Goal: Information Seeking & Learning: Learn about a topic

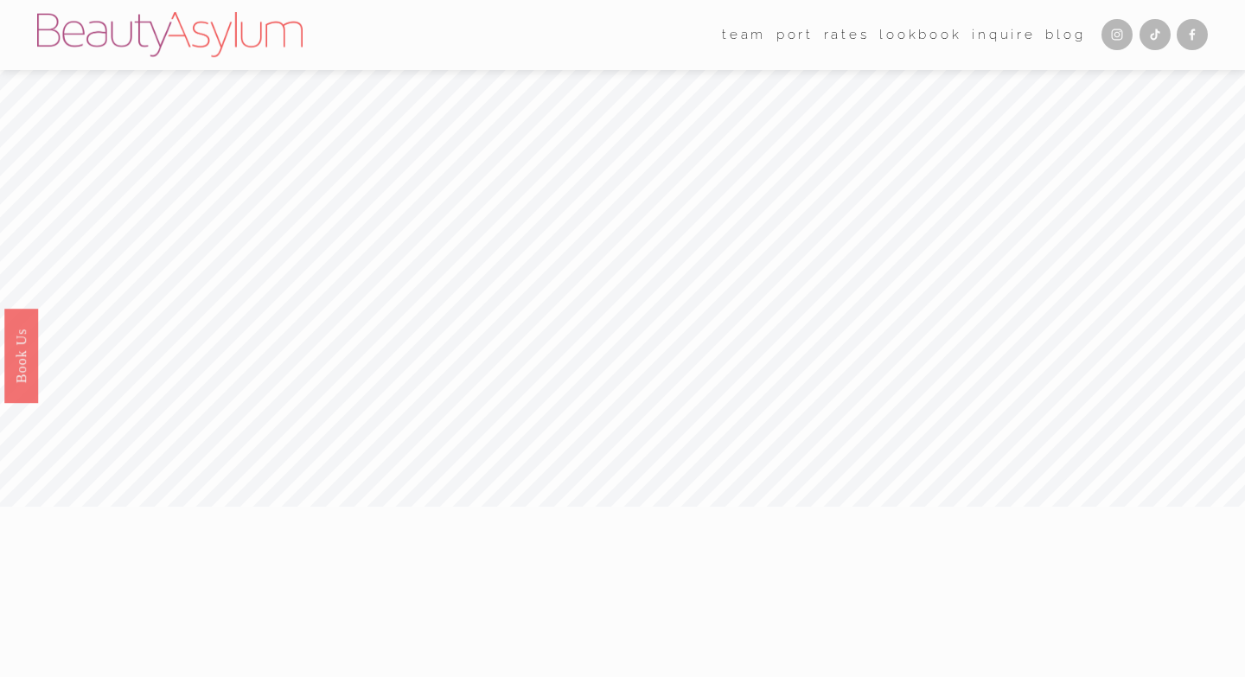
click at [843, 41] on link "Rates" at bounding box center [847, 35] width 46 height 27
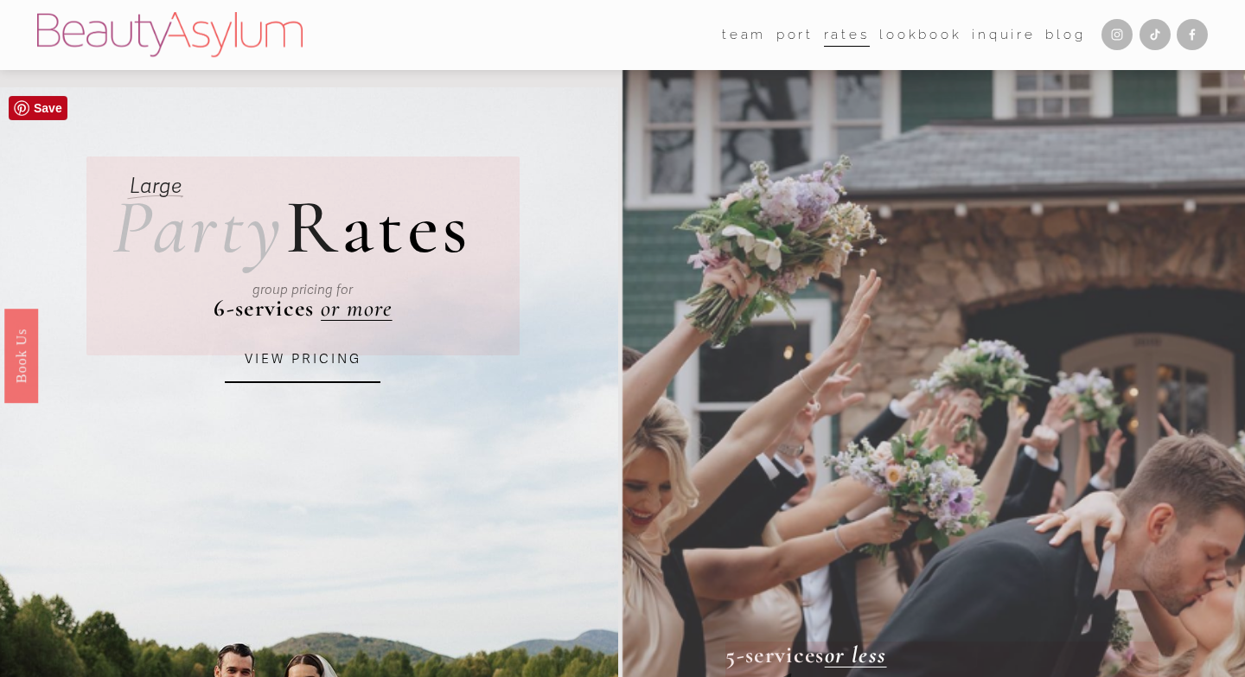
click at [334, 354] on link "VIEW PRICING" at bounding box center [303, 359] width 156 height 47
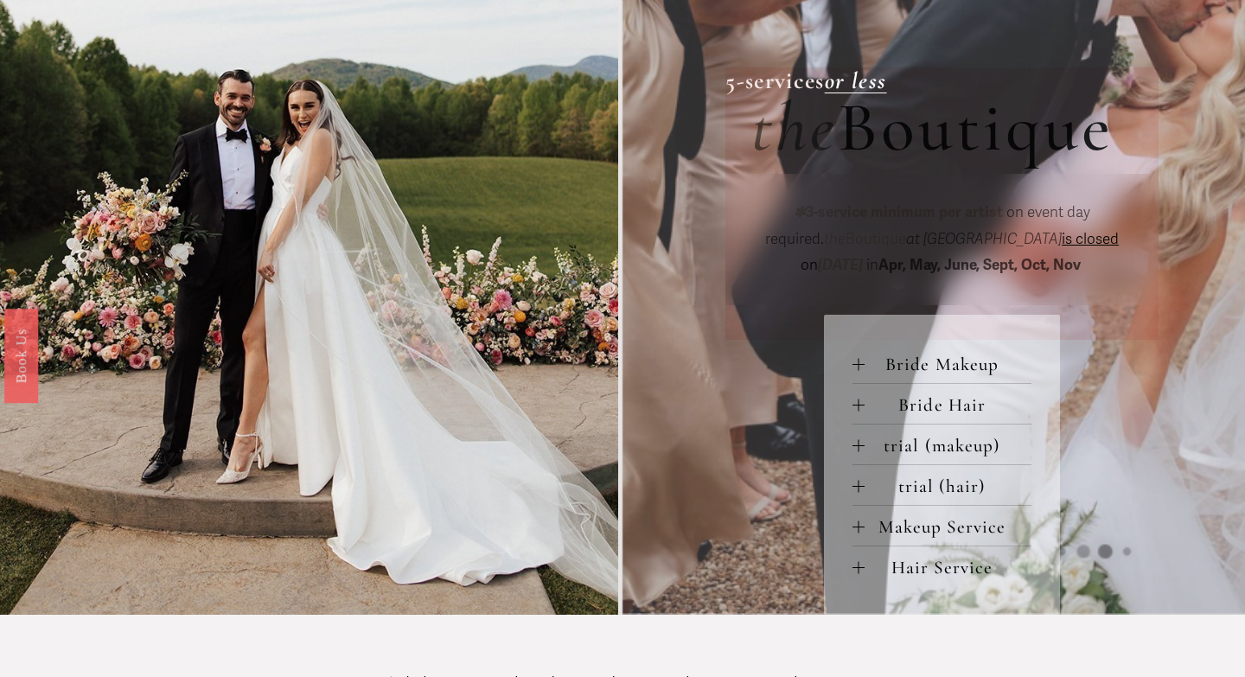
scroll to position [581, 0]
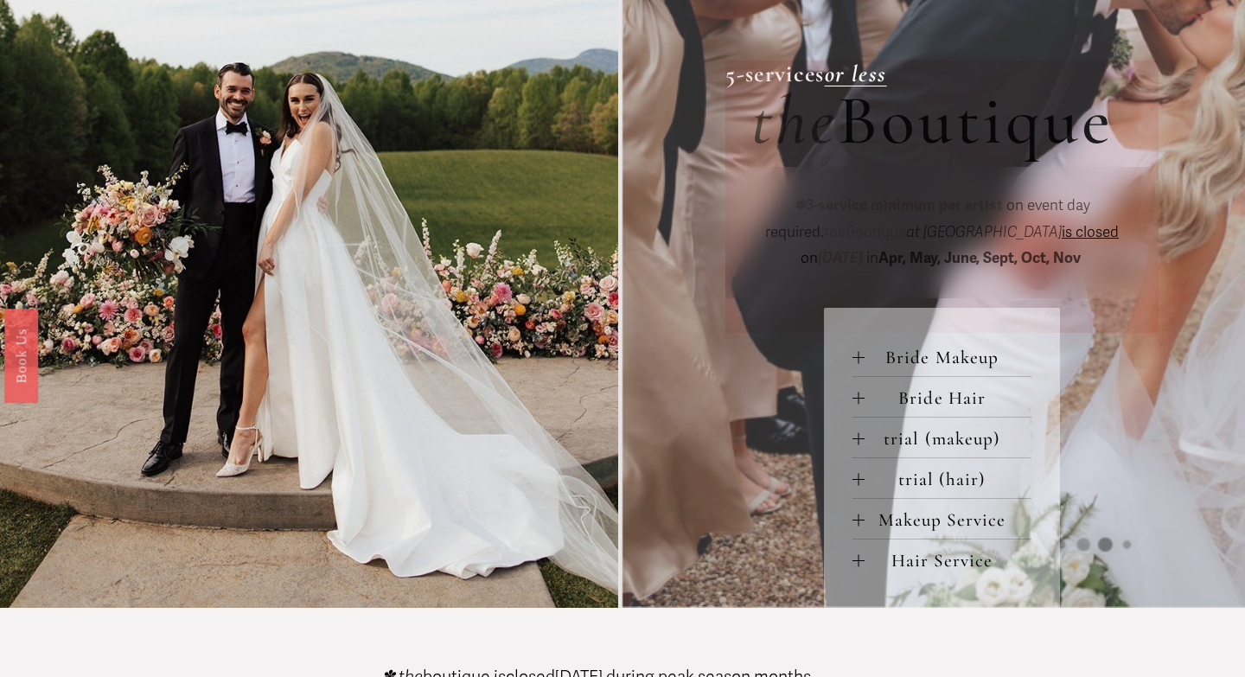
click at [916, 361] on span "Bride Makeup" at bounding box center [948, 358] width 168 height 22
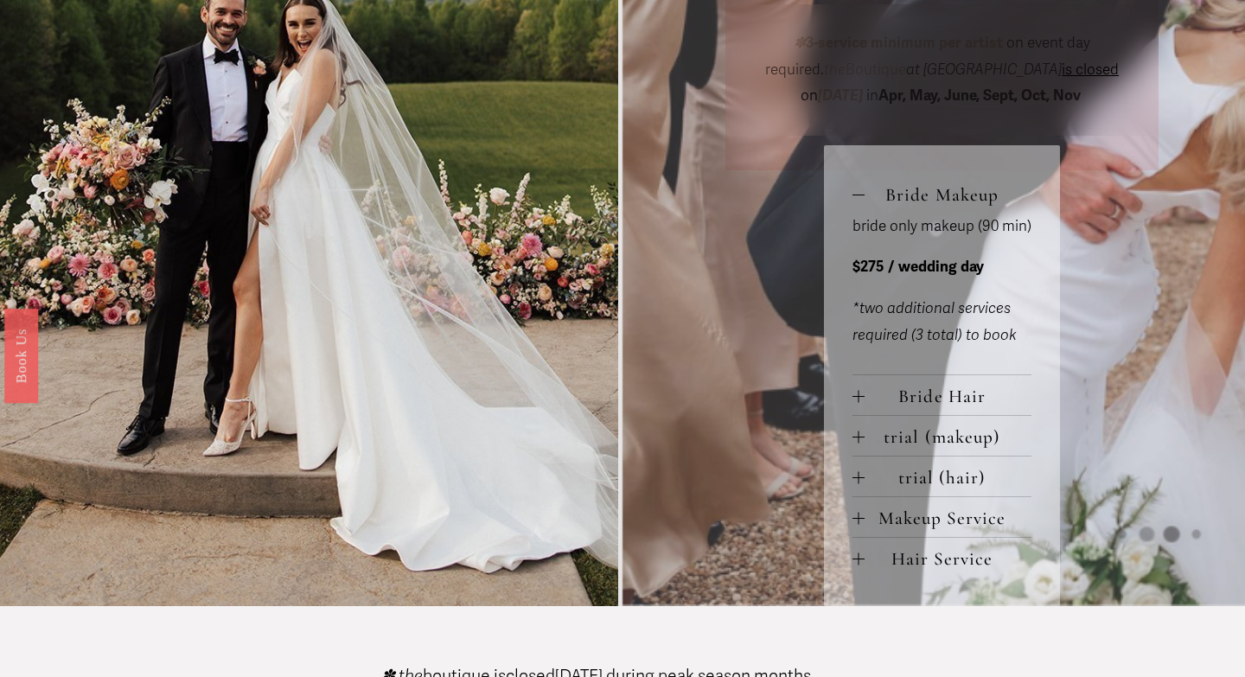
scroll to position [745, 0]
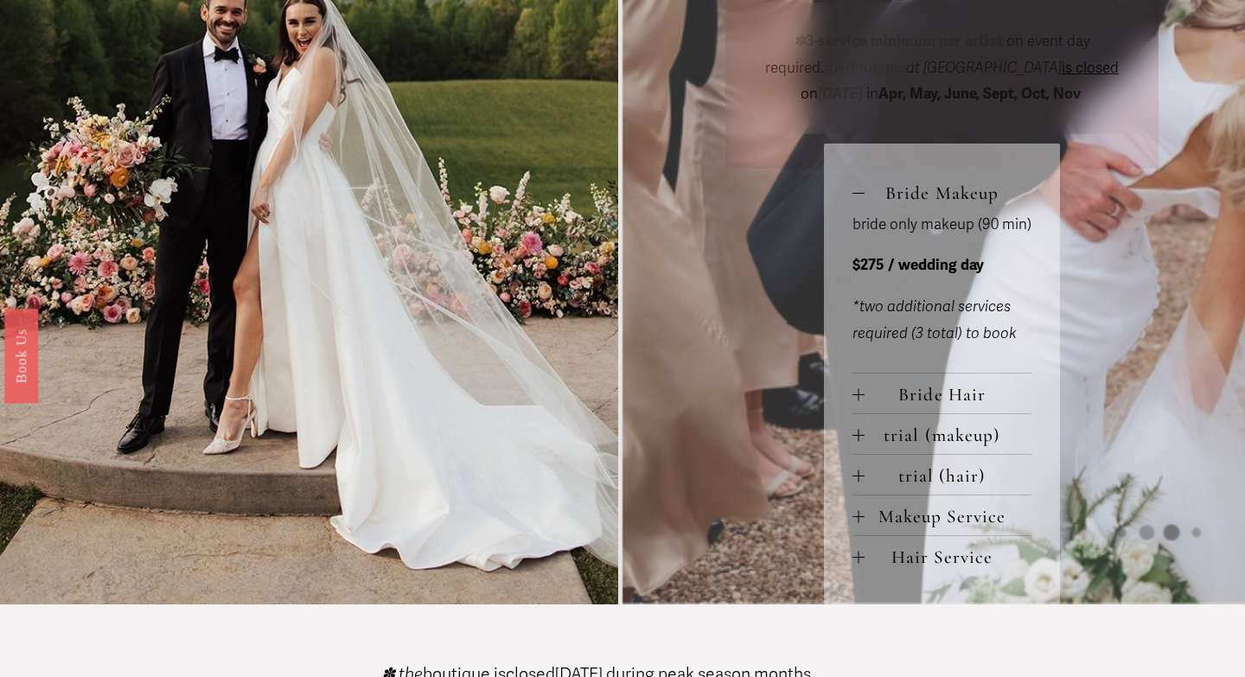
click at [917, 392] on span "Bride Hair" at bounding box center [948, 395] width 168 height 22
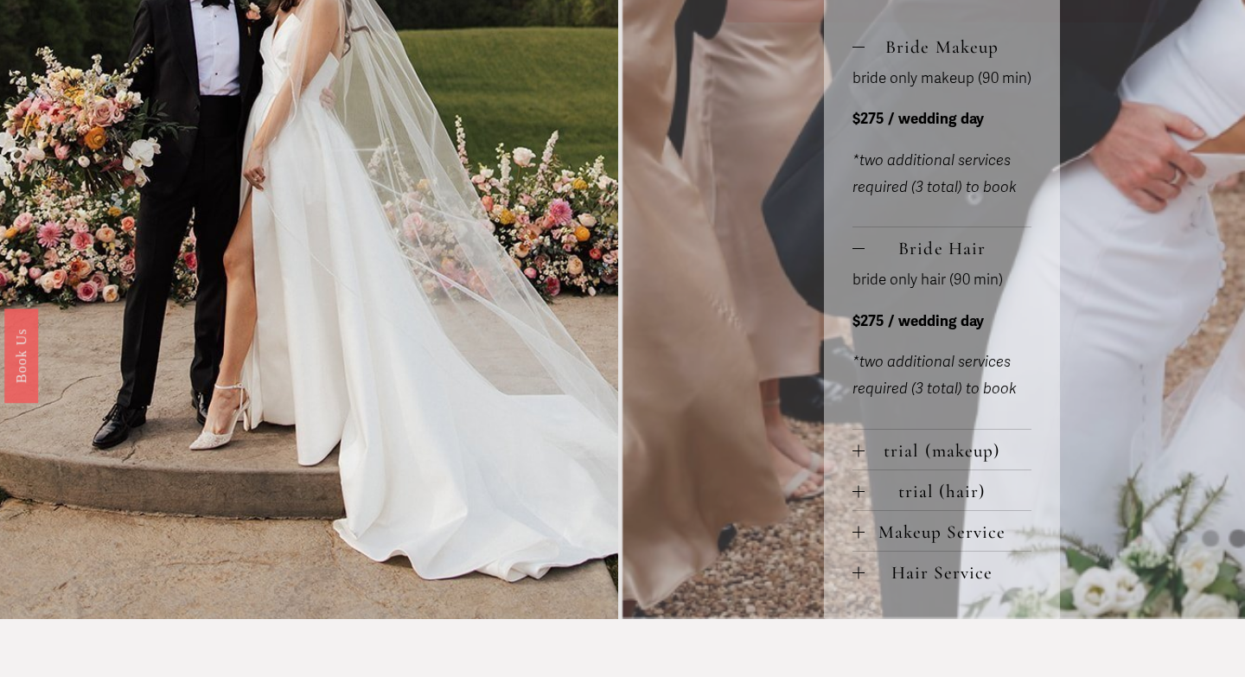
scroll to position [914, 0]
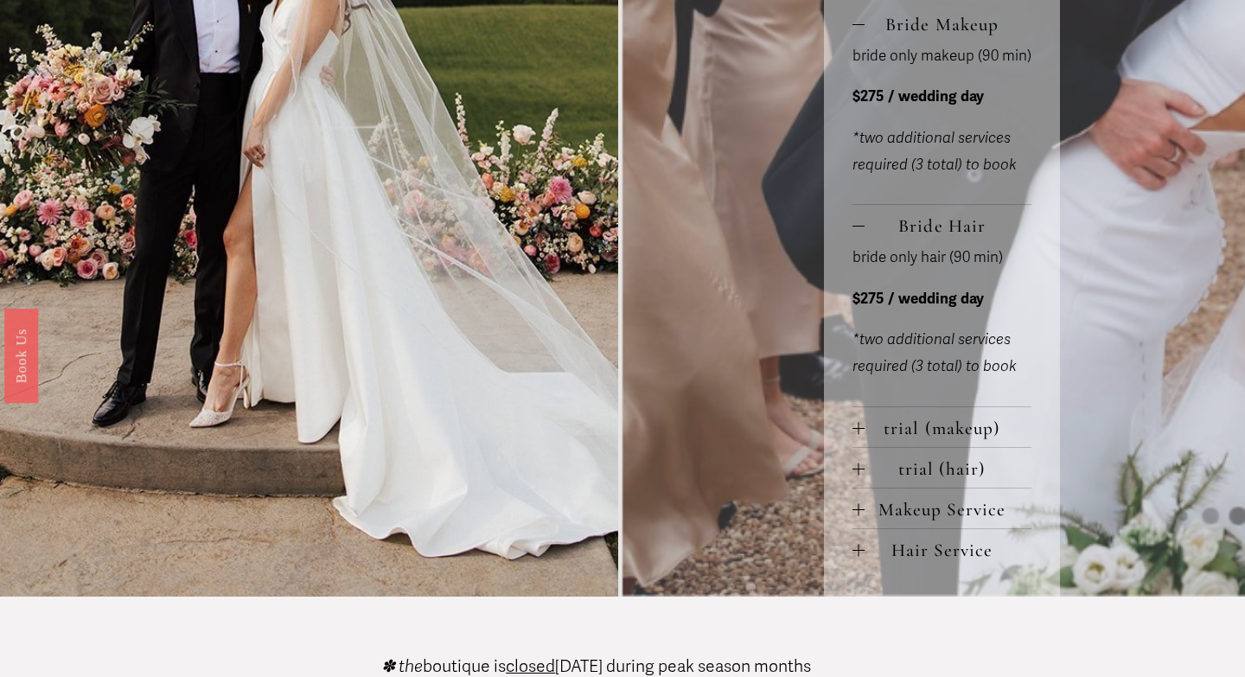
click at [942, 430] on span "trial (makeup)" at bounding box center [948, 428] width 168 height 22
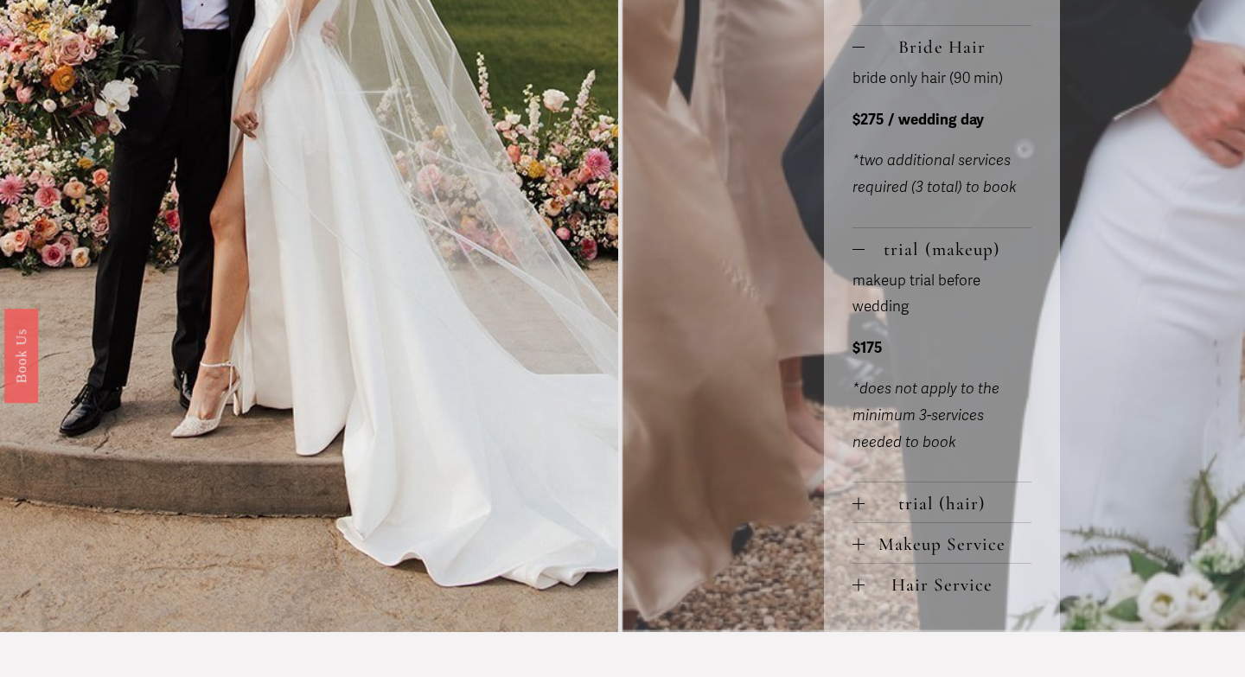
scroll to position [1093, 0]
click at [916, 543] on span "Makeup Service" at bounding box center [948, 543] width 168 height 22
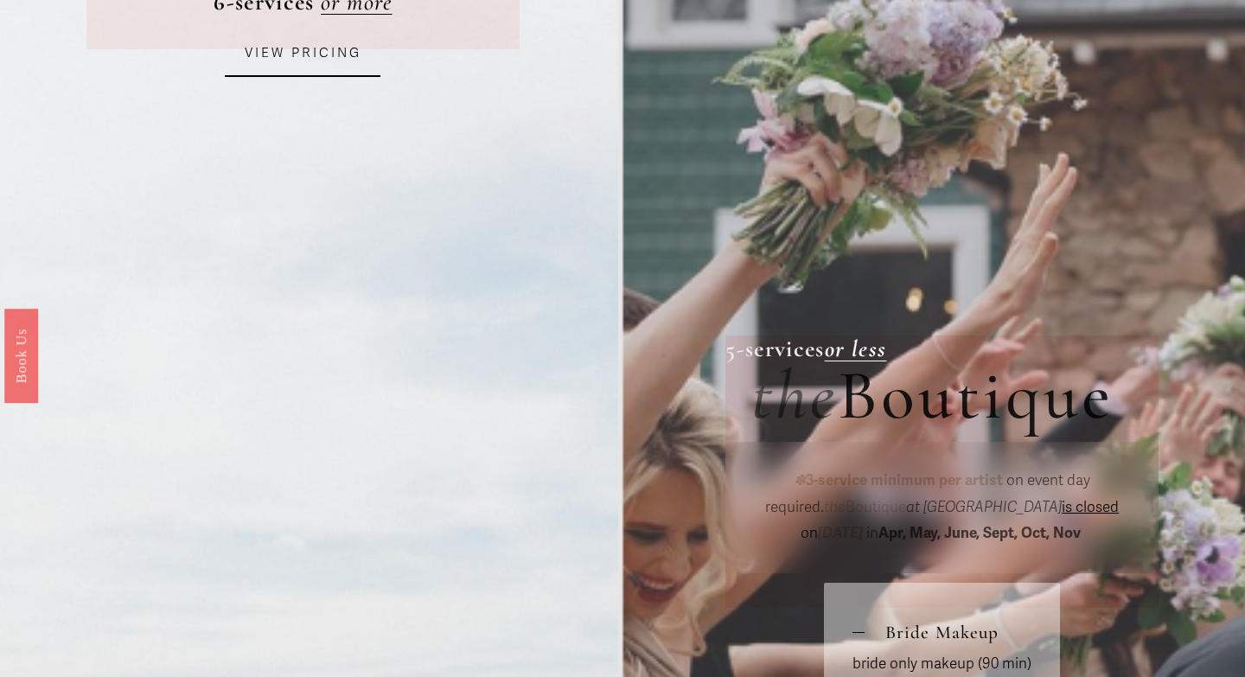
scroll to position [0, 0]
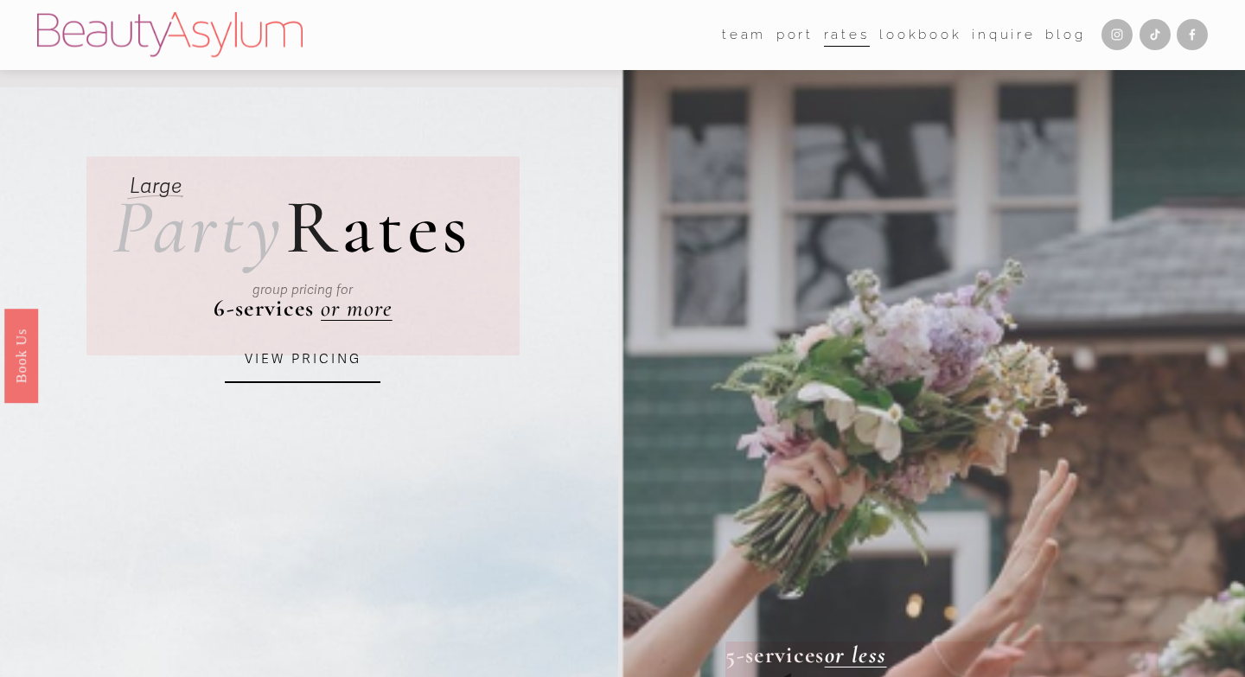
click at [928, 34] on link "Lookbook" at bounding box center [920, 35] width 83 height 27
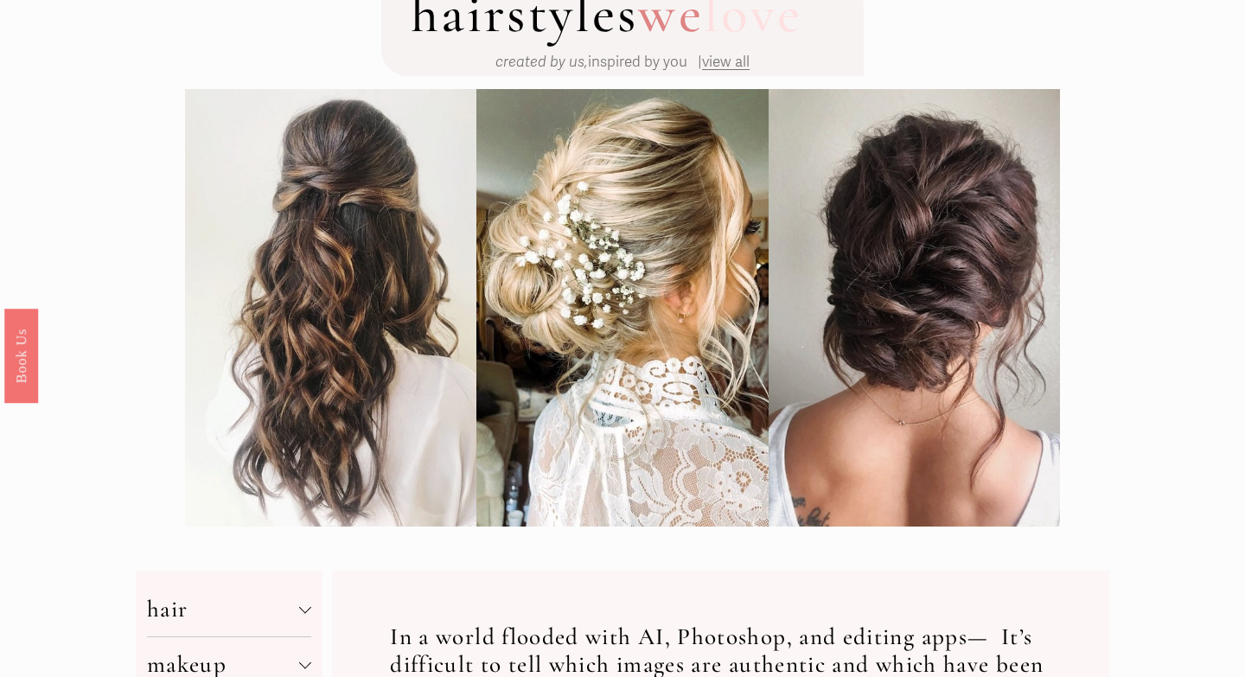
scroll to position [136, 0]
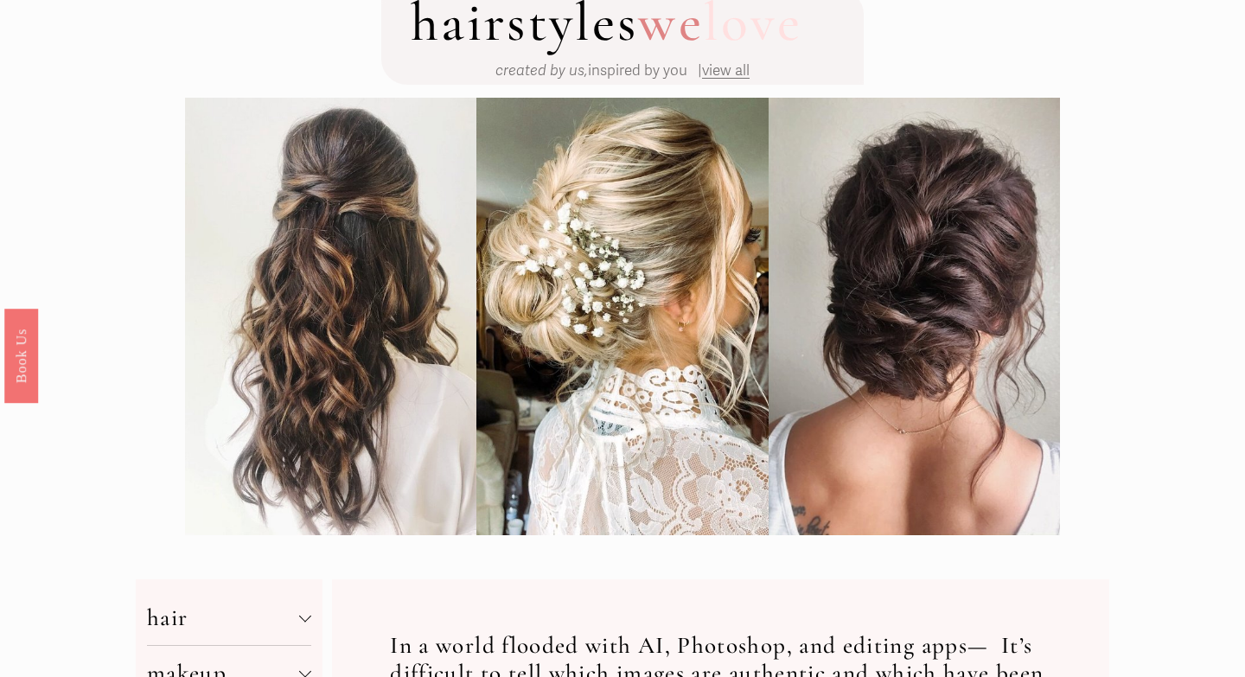
click at [290, 611] on span "hair" at bounding box center [223, 617] width 152 height 29
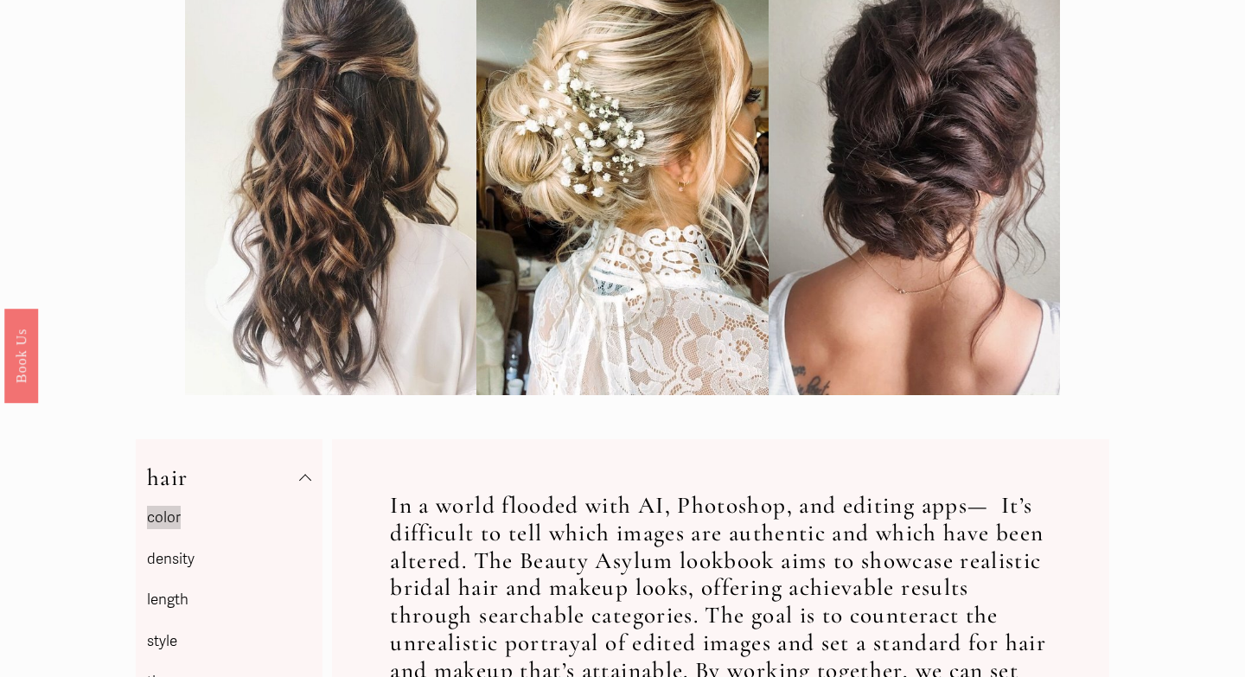
scroll to position [284, 0]
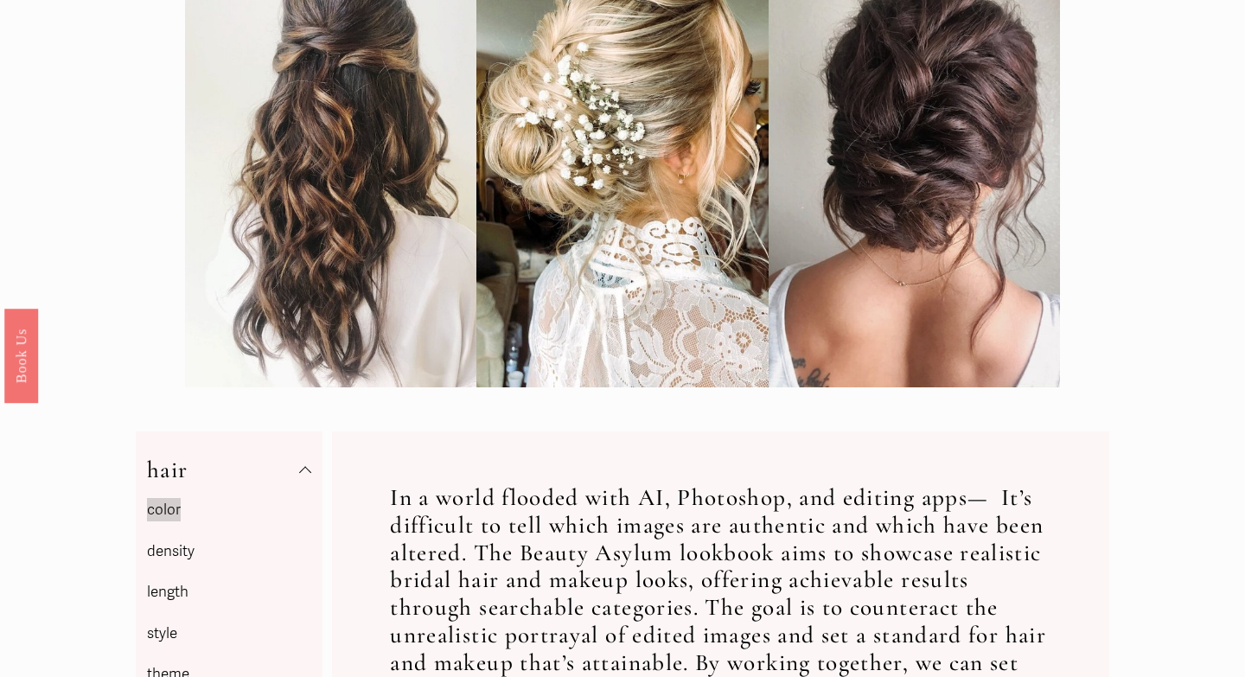
click at [171, 510] on mark "color" at bounding box center [164, 509] width 34 height 23
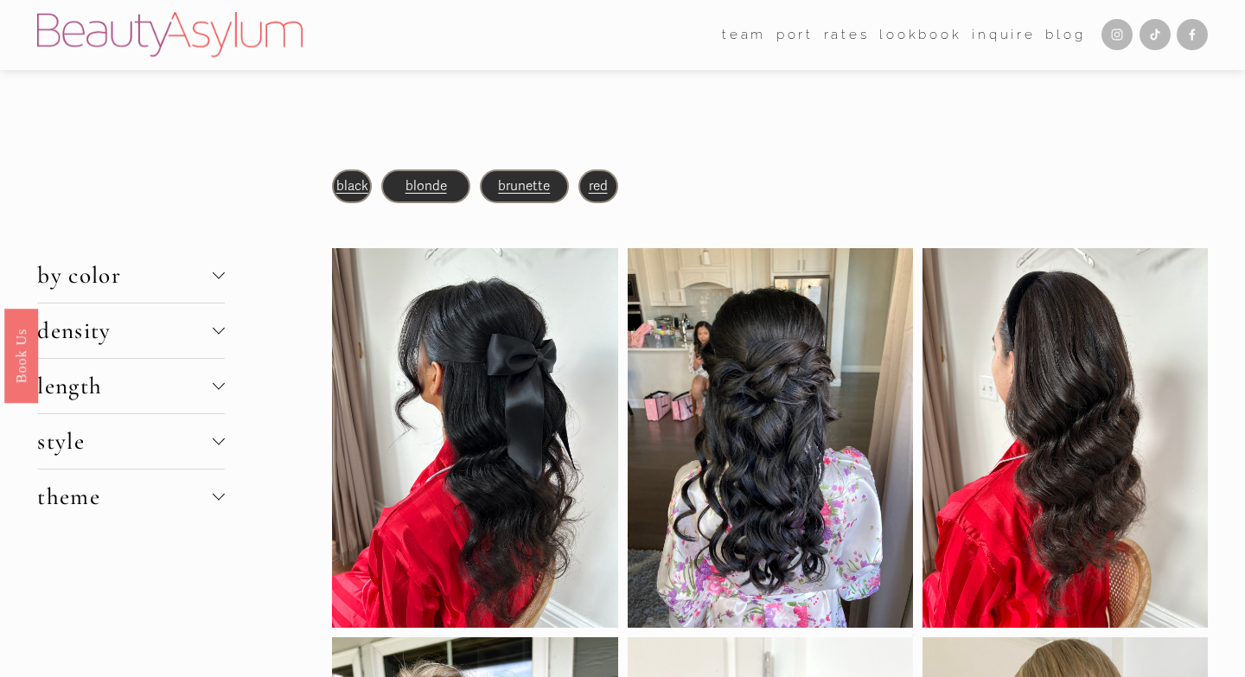
click at [431, 188] on span "blonde" at bounding box center [425, 186] width 41 height 16
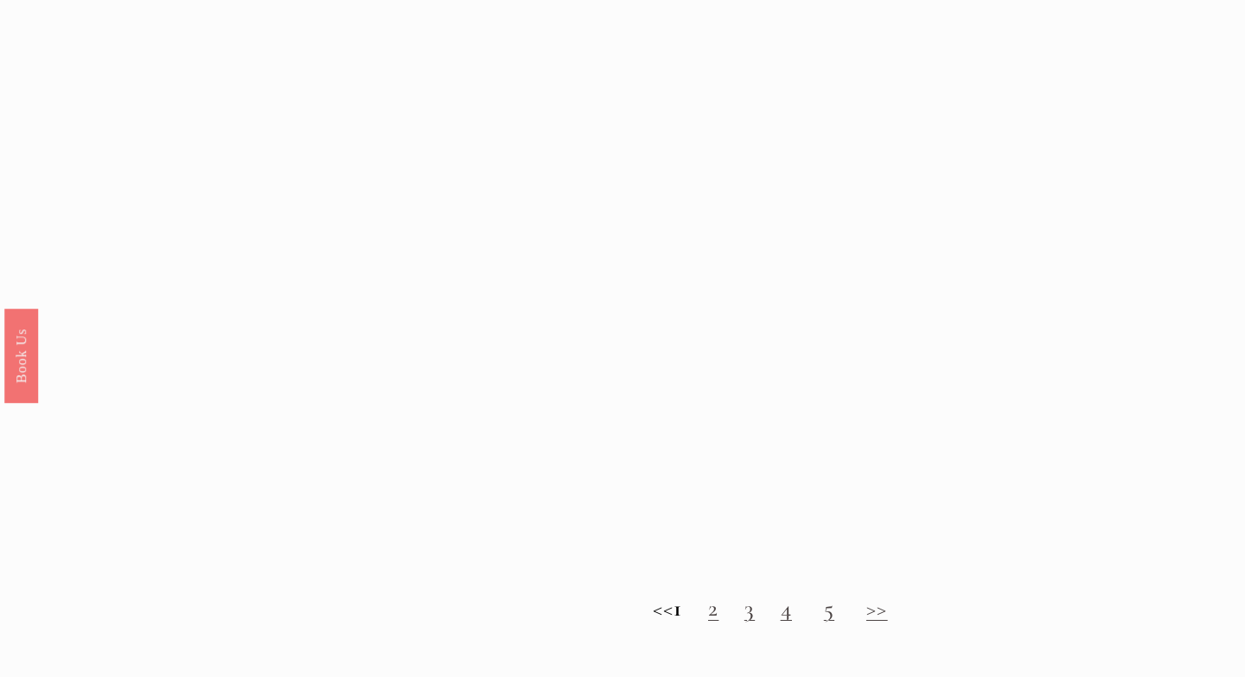
scroll to position [1435, 0]
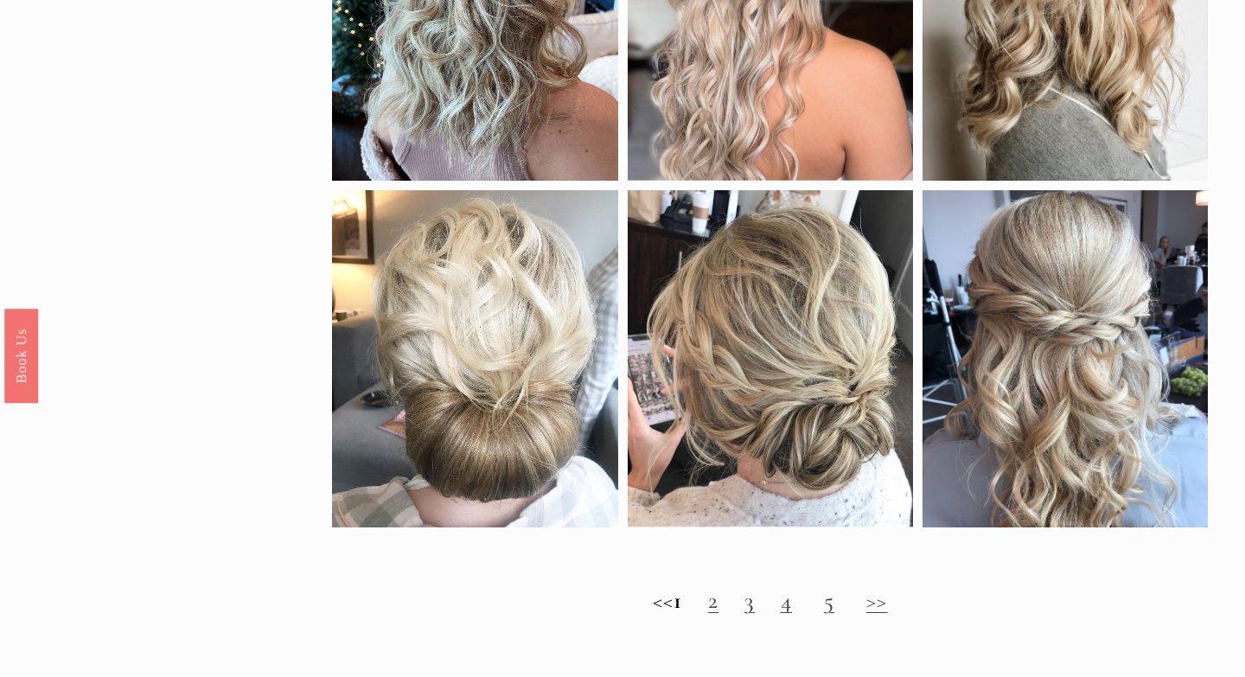
click at [718, 600] on link "2" at bounding box center [713, 600] width 10 height 29
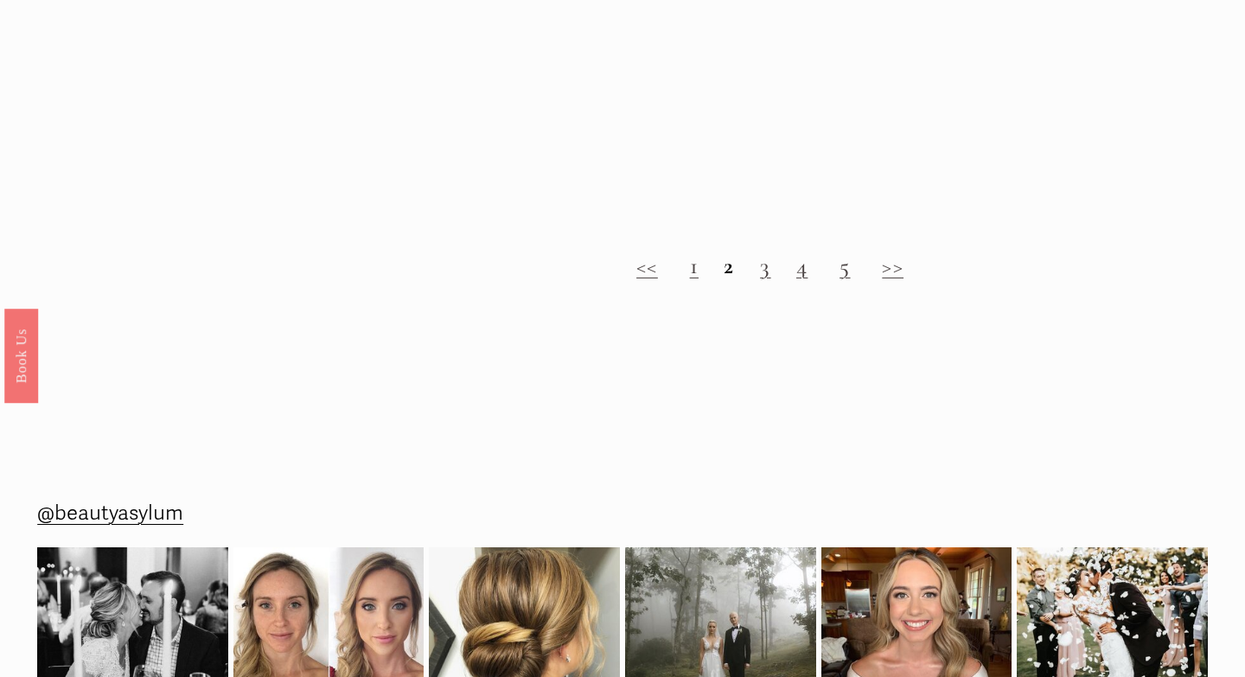
scroll to position [1844, 0]
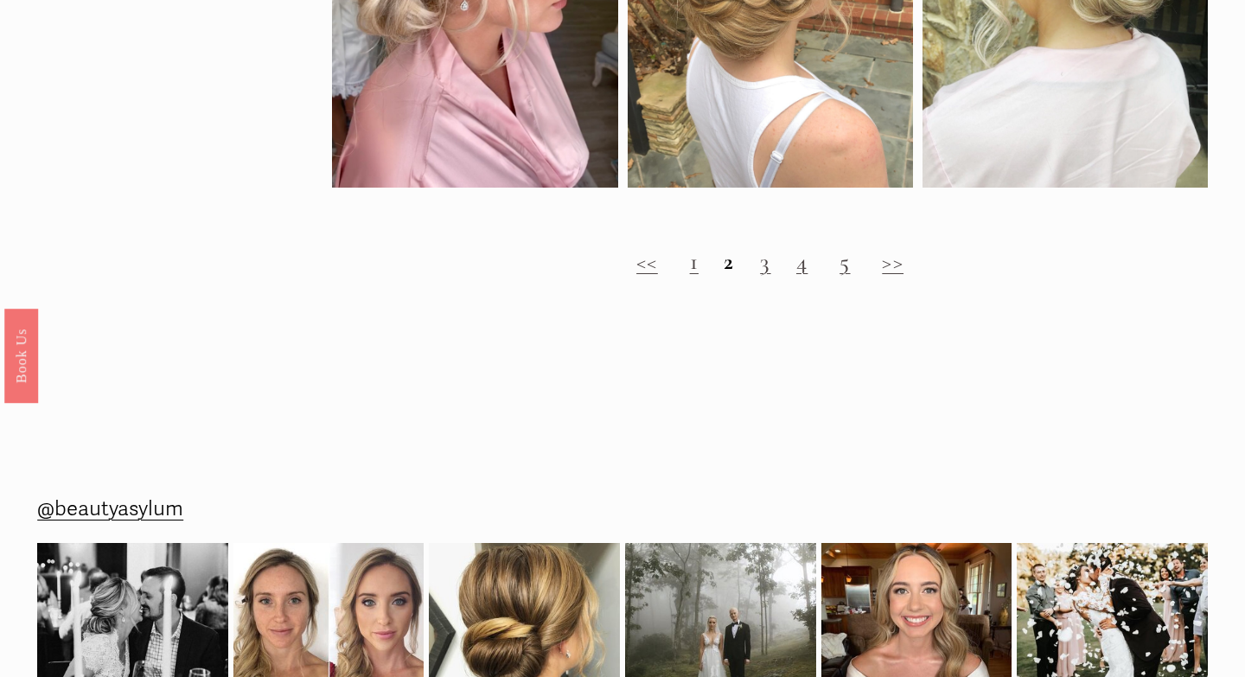
click at [768, 266] on link "3" at bounding box center [765, 261] width 10 height 29
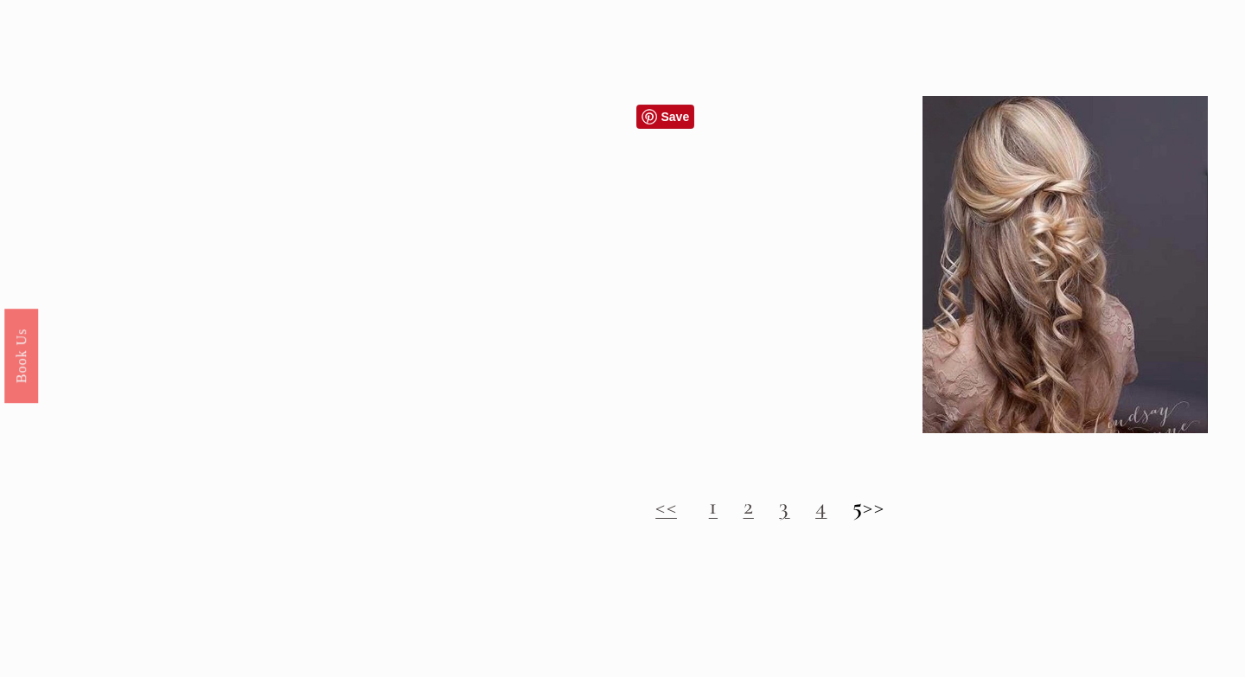
scroll to position [1531, 0]
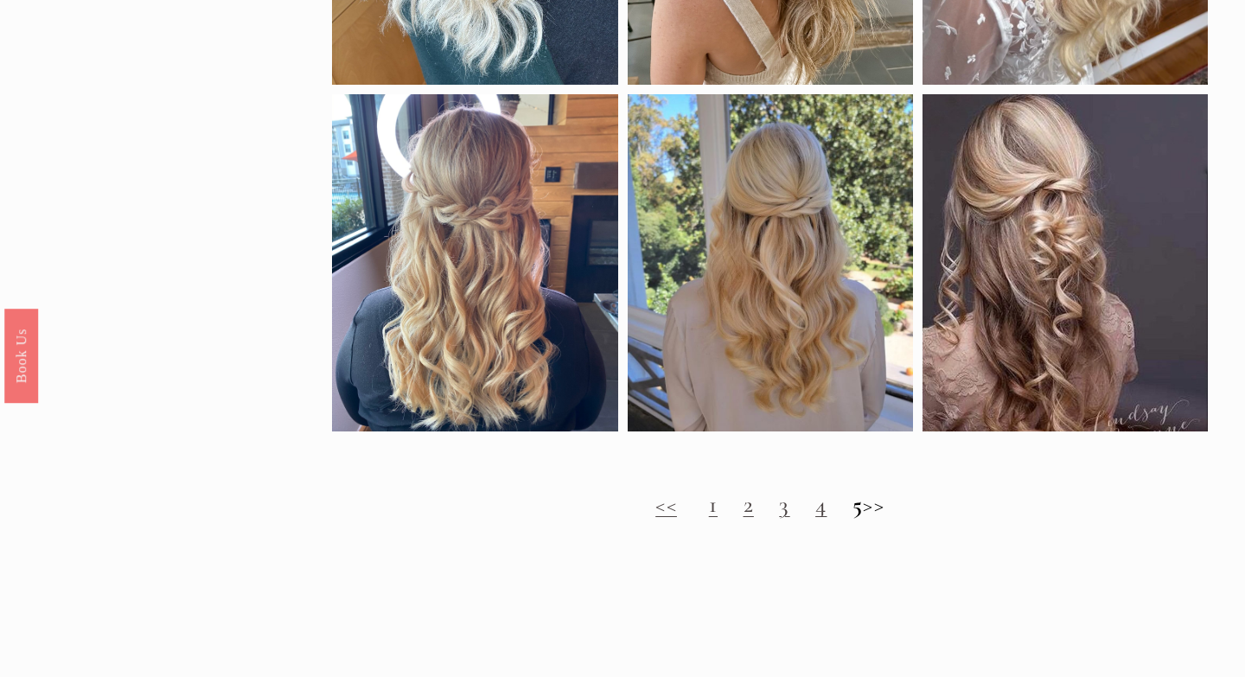
click at [897, 507] on h2 "<< 1 2 3 4 5 >>" at bounding box center [769, 505] width 875 height 28
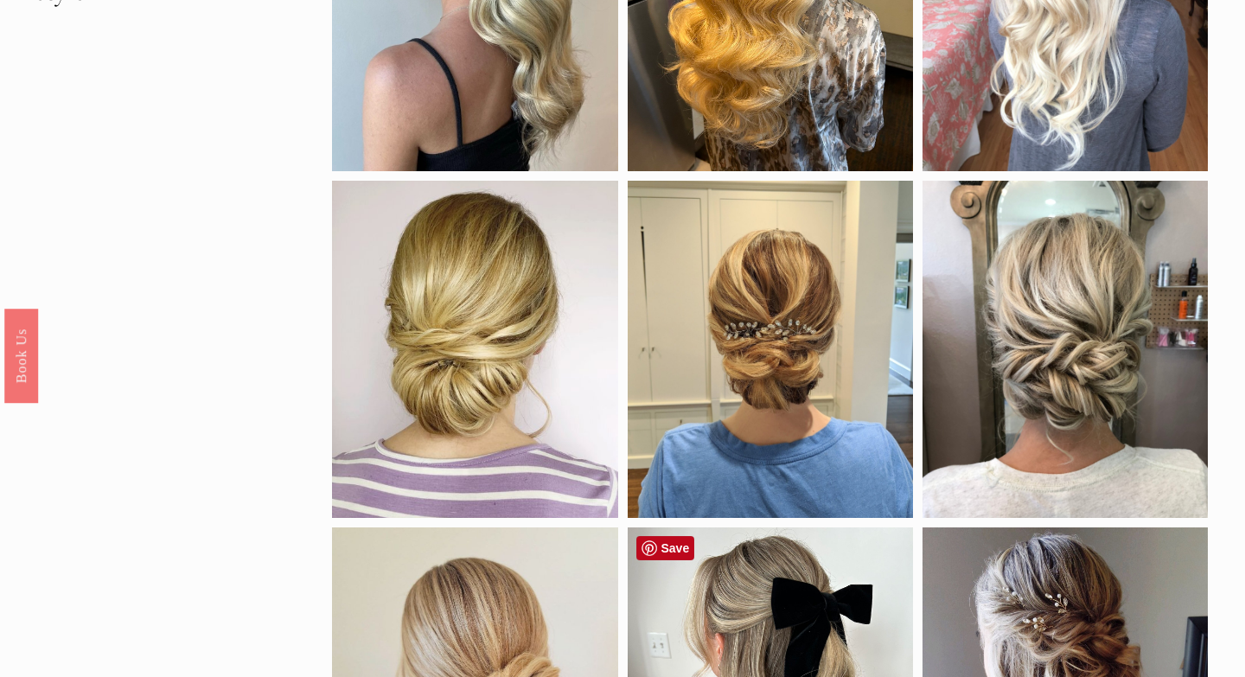
scroll to position [0, 0]
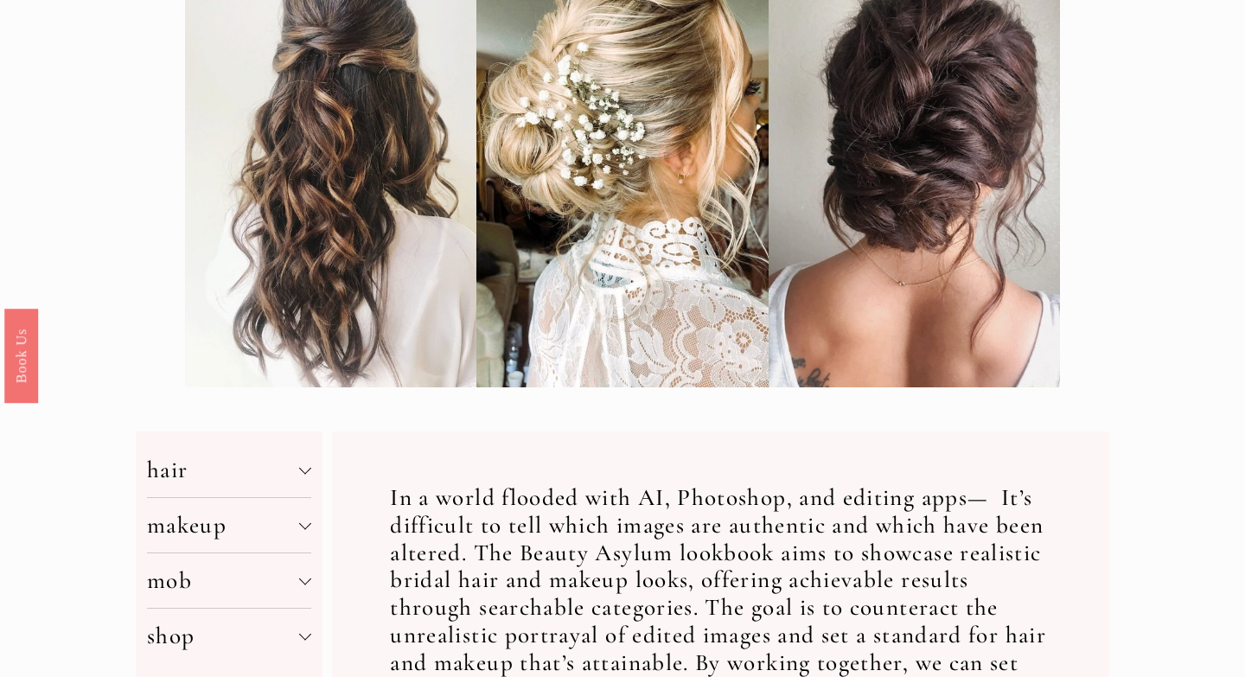
click at [243, 526] on span "makeup" at bounding box center [223, 525] width 152 height 29
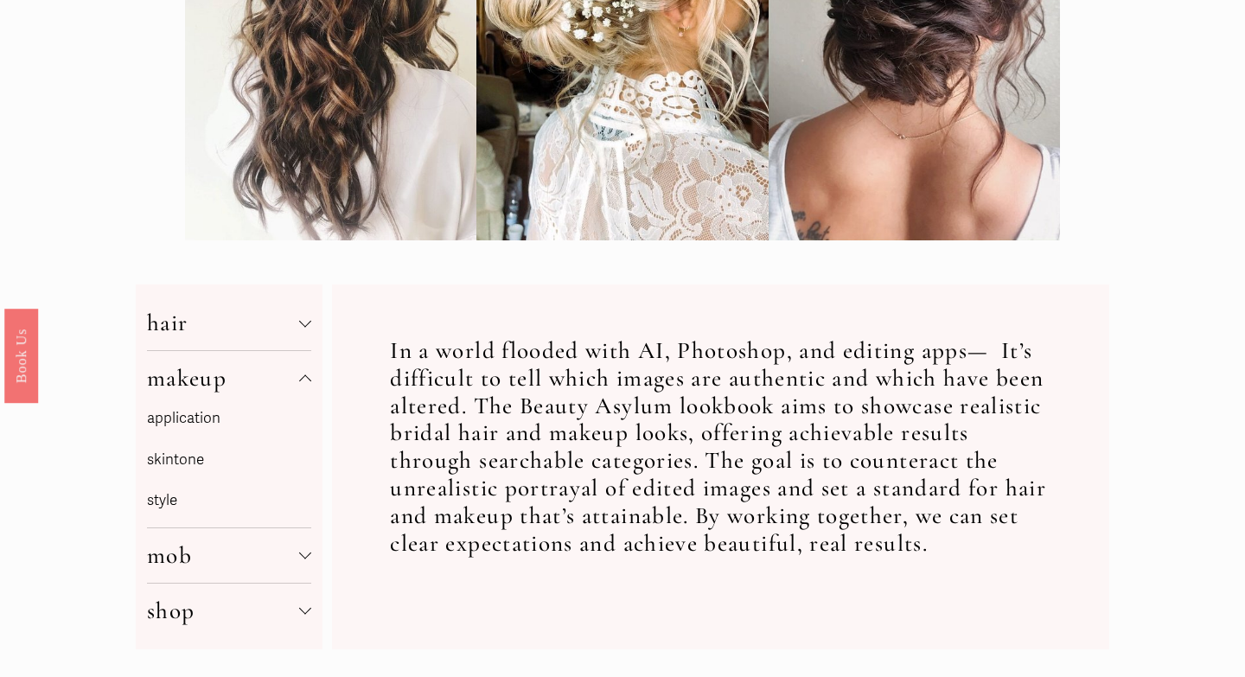
scroll to position [434, 0]
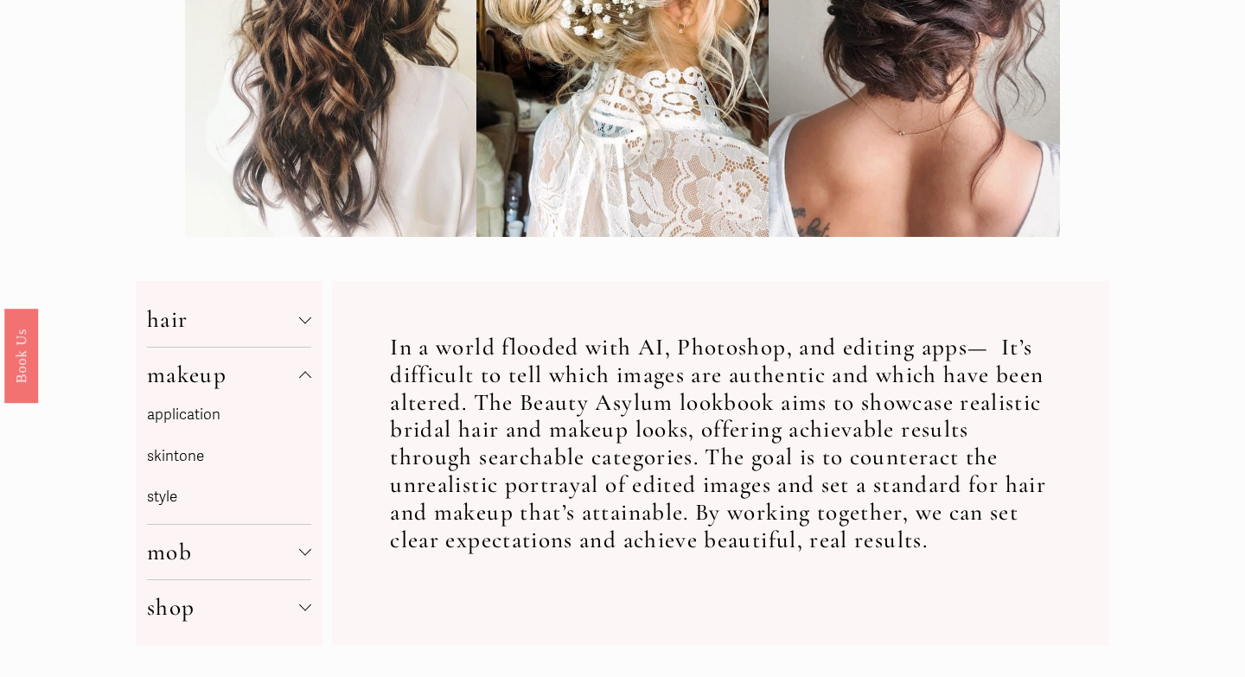
click at [184, 415] on link "application" at bounding box center [183, 414] width 73 height 18
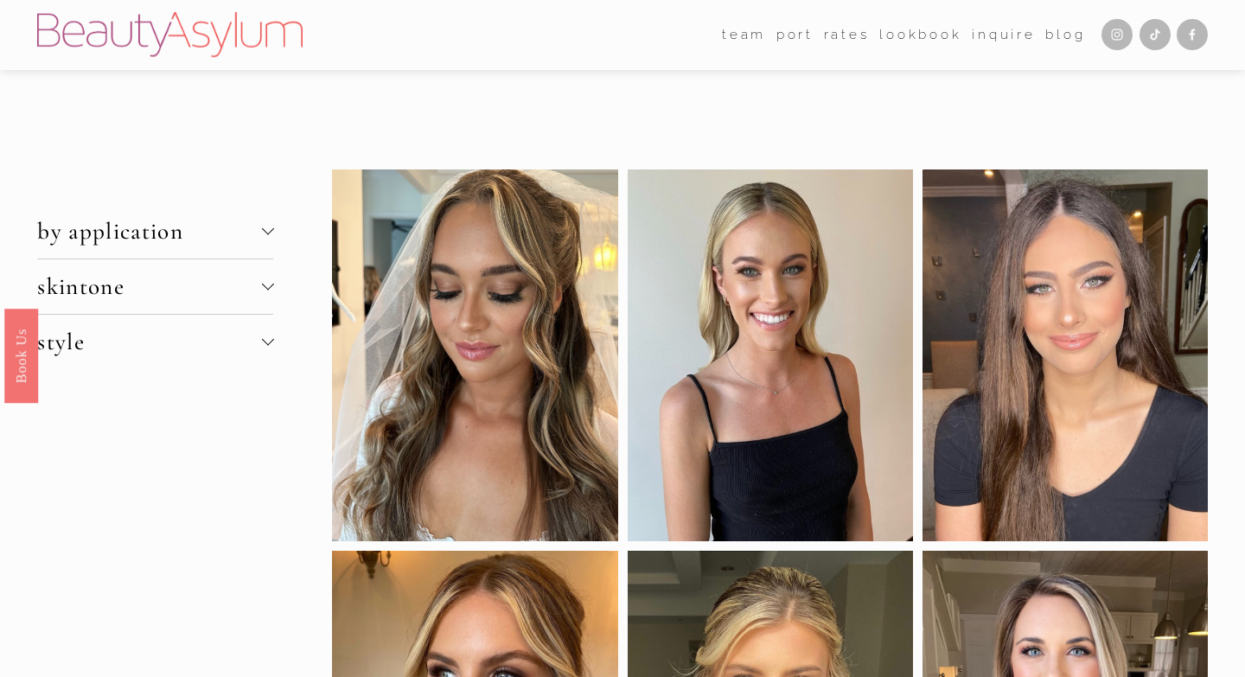
click at [194, 297] on span "skintone" at bounding box center [149, 286] width 224 height 29
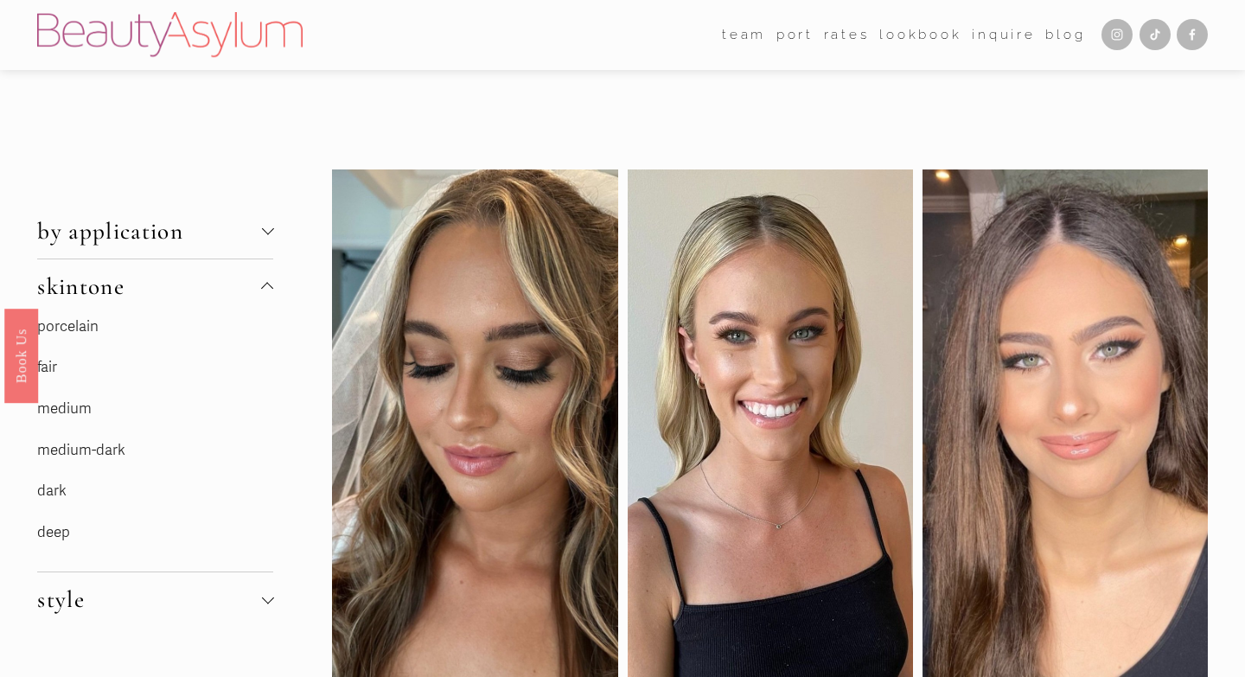
click at [94, 311] on button "skintone" at bounding box center [155, 286] width 236 height 54
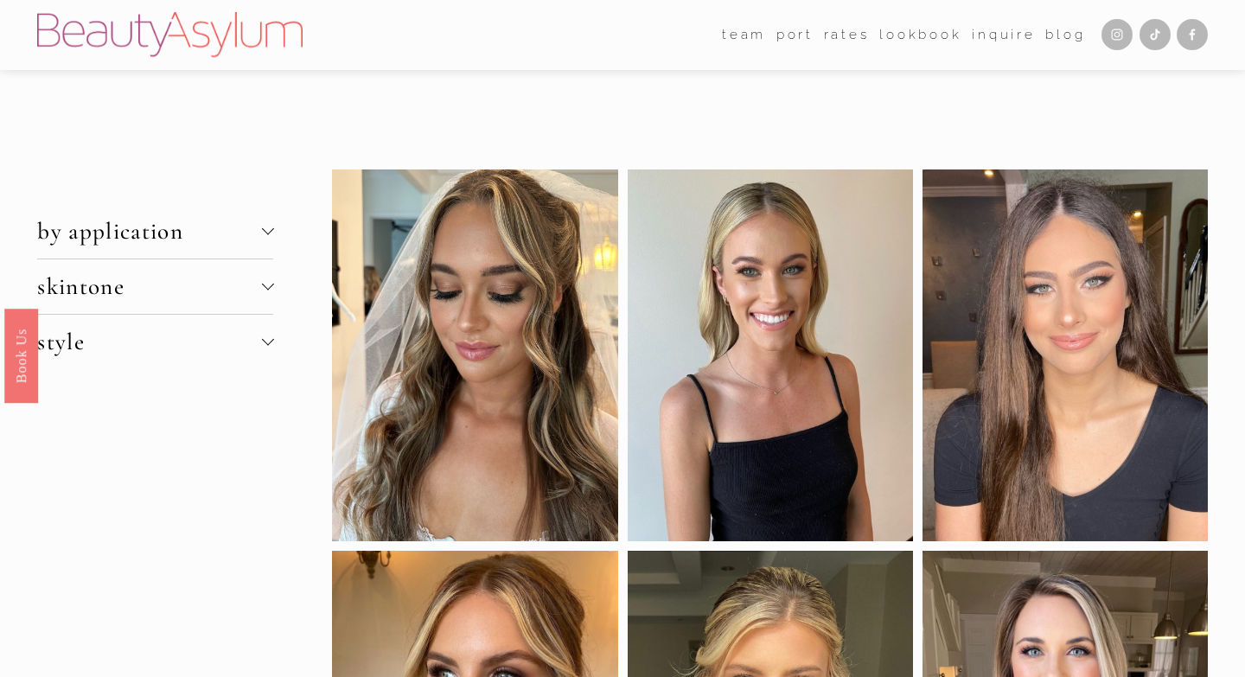
click at [96, 306] on button "skintone" at bounding box center [155, 286] width 236 height 54
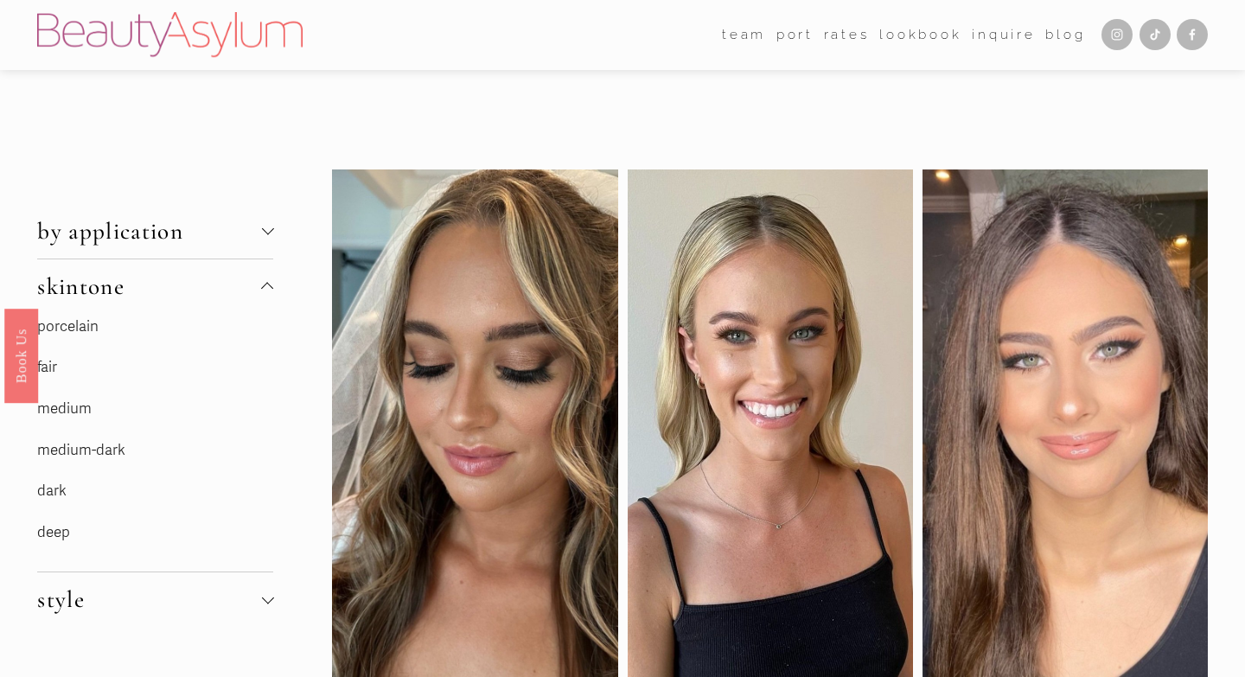
click at [77, 411] on link "medium" at bounding box center [64, 408] width 54 height 18
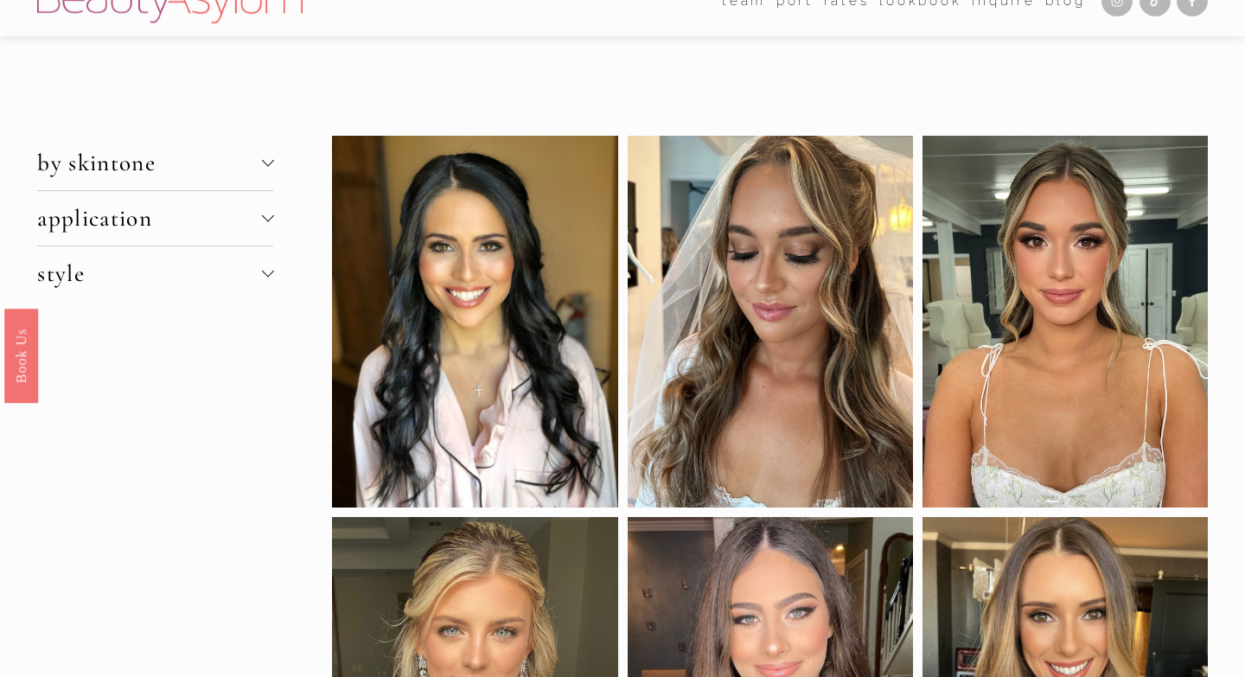
scroll to position [14, 0]
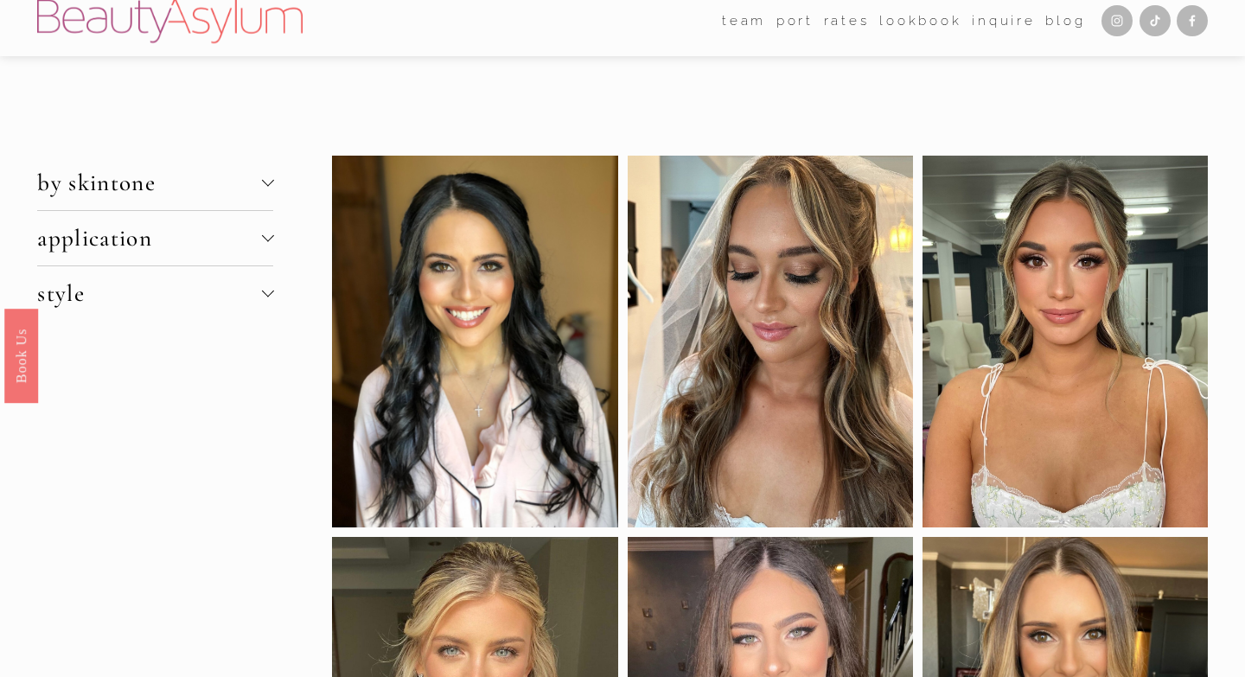
click at [139, 244] on span "application" at bounding box center [149, 238] width 224 height 29
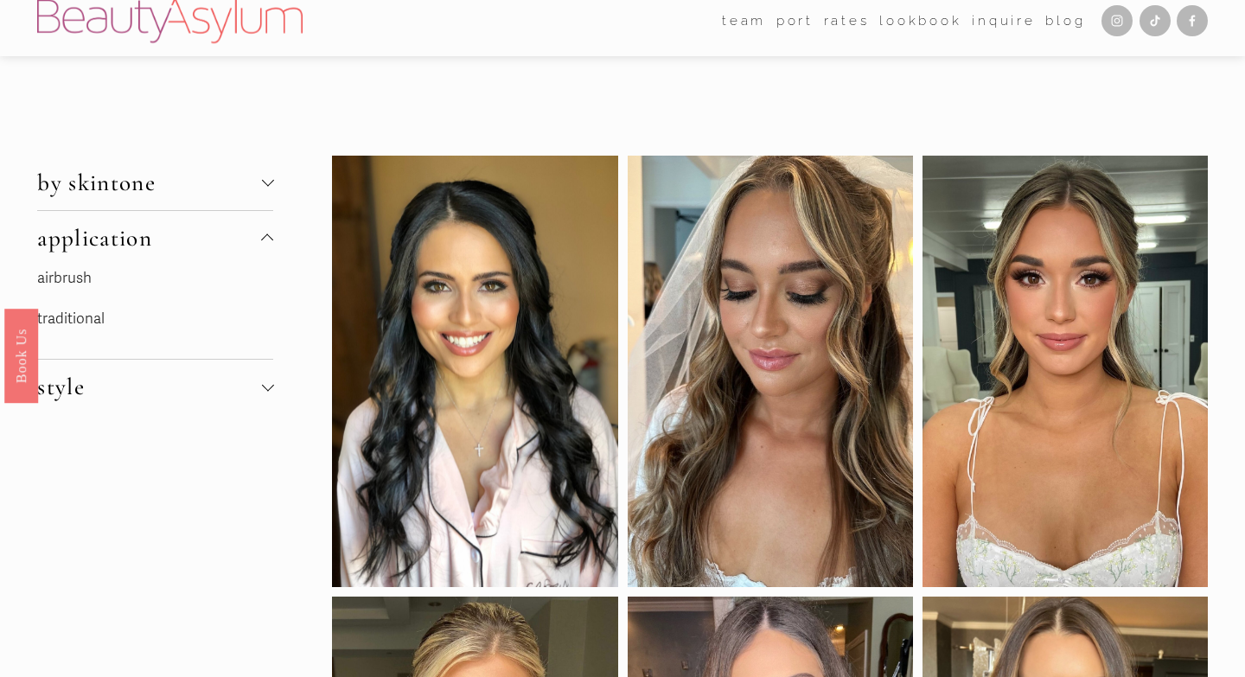
click at [80, 321] on link "traditional" at bounding box center [70, 318] width 67 height 18
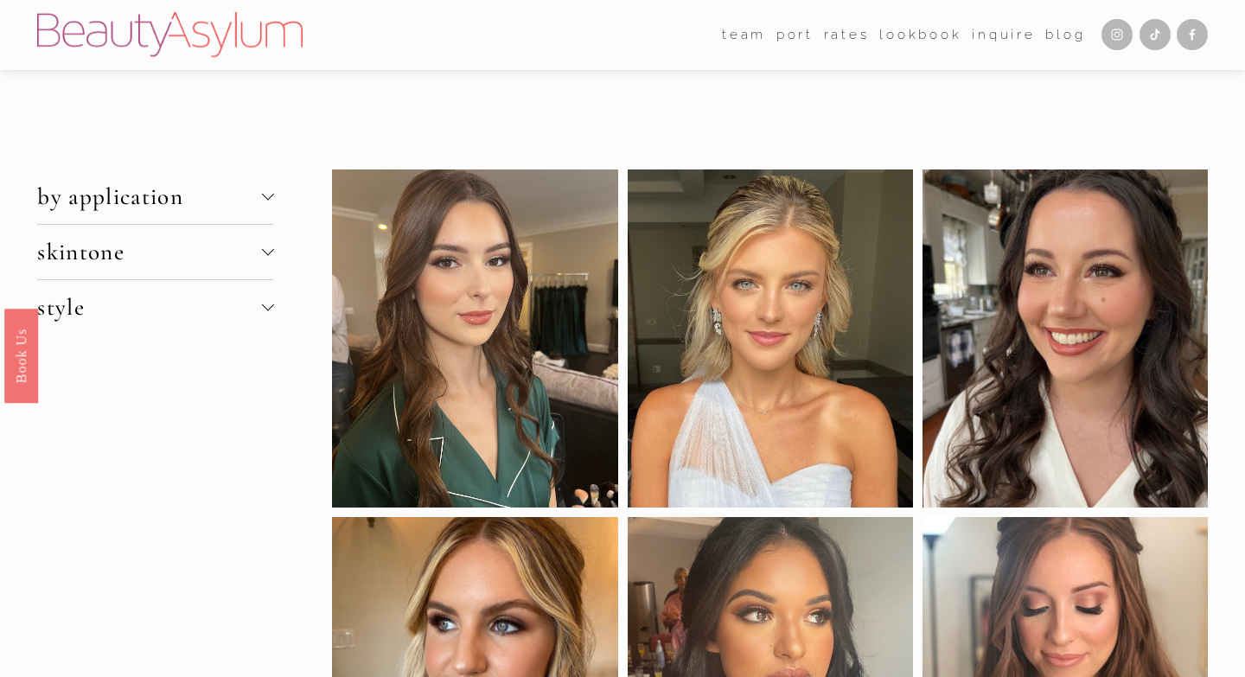
click at [0, 0] on link "Charlotte" at bounding box center [0, 0] width 0 height 0
click at [1000, 35] on link "Inquire" at bounding box center [1004, 35] width 64 height 27
